Goal: Information Seeking & Learning: Find specific page/section

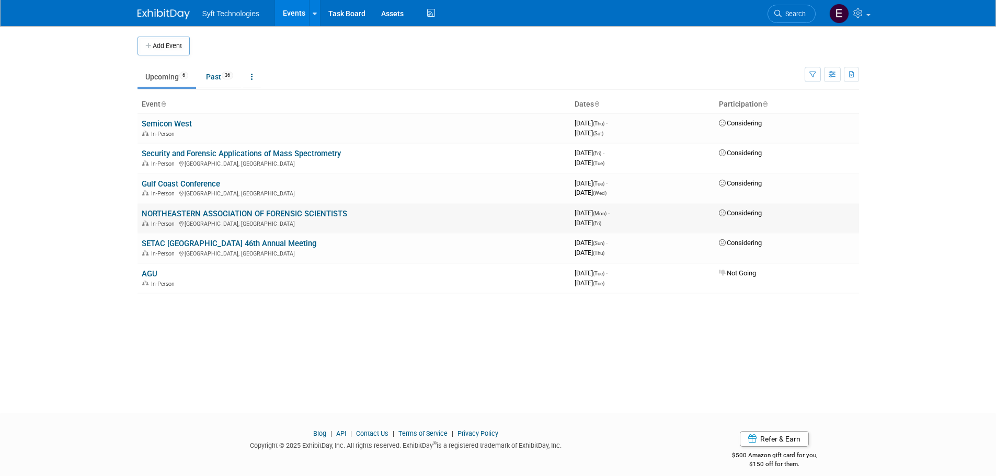
click at [204, 212] on link "NORTHEASTERN ASSOCIATION OF FORENSIC SCIENTISTS" at bounding box center [244, 213] width 205 height 9
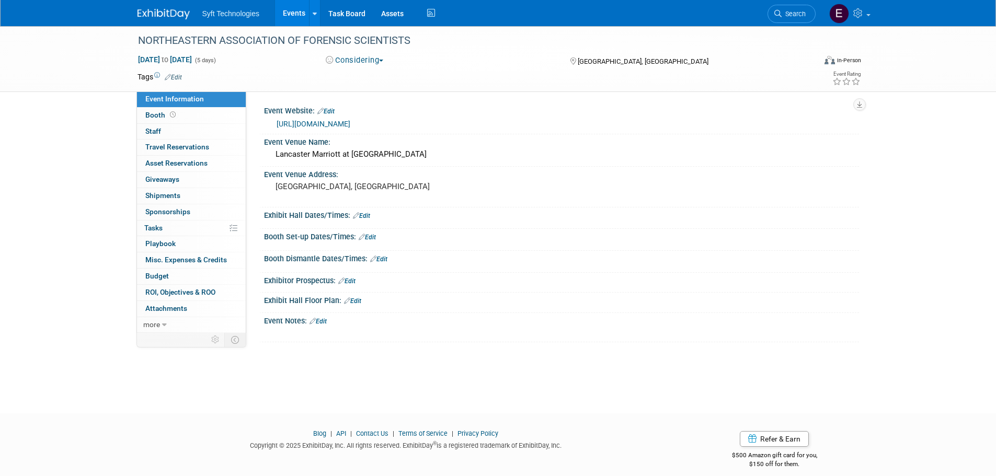
click at [289, 7] on link "Events" at bounding box center [294, 13] width 38 height 26
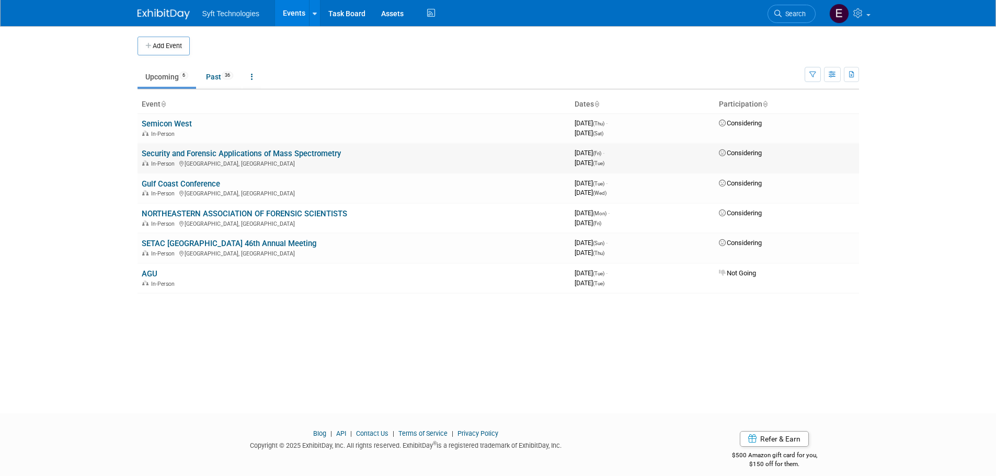
click at [194, 152] on link "Security and Forensic Applications of Mass Spectrometry" at bounding box center [241, 153] width 199 height 9
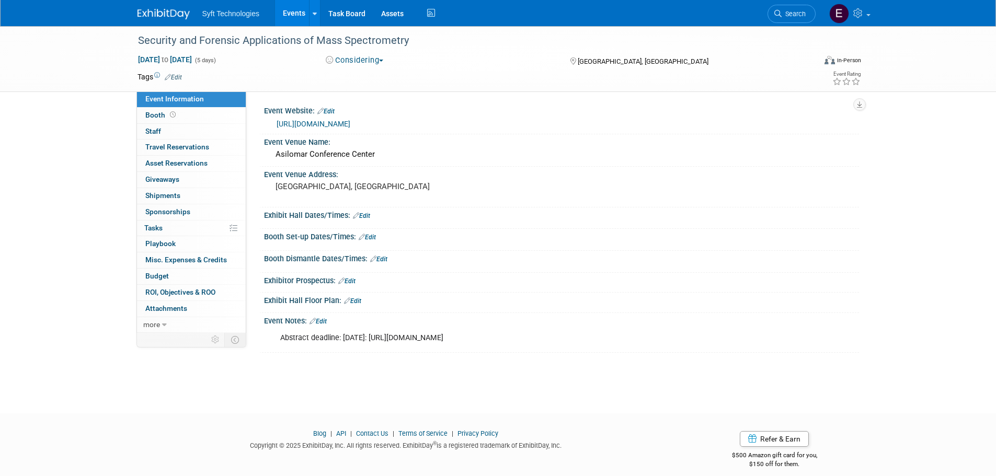
click at [350, 121] on link "[URL][DOMAIN_NAME]" at bounding box center [314, 124] width 74 height 8
